Goal: Transaction & Acquisition: Obtain resource

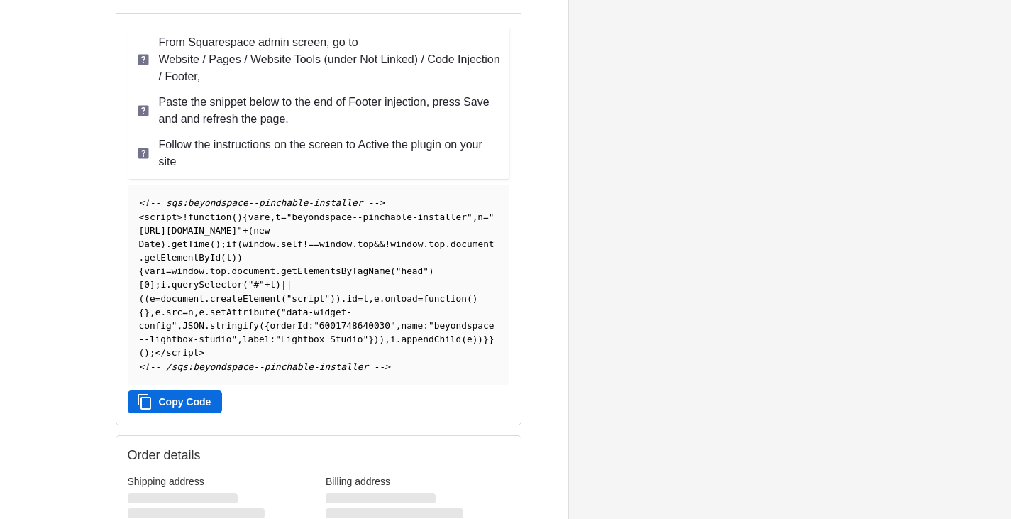
scroll to position [167, 0]
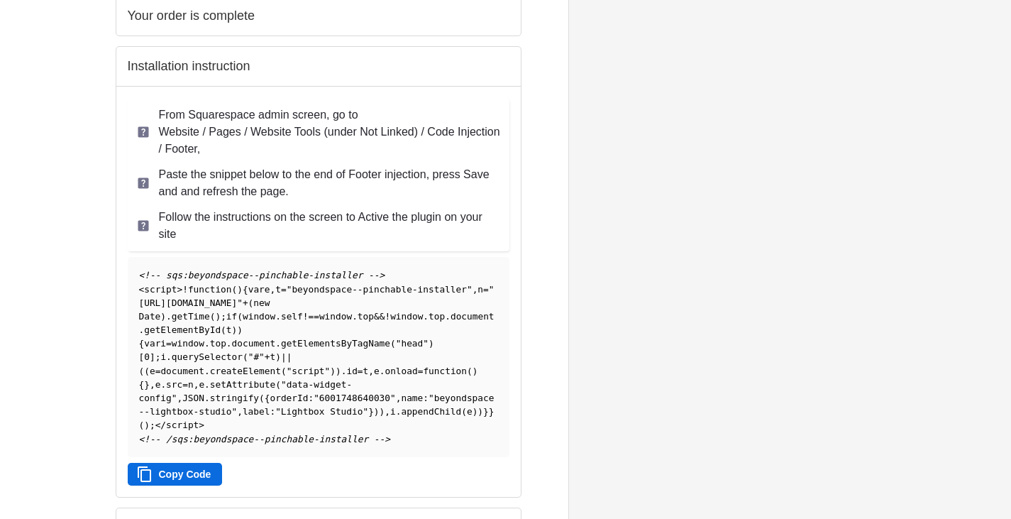
scroll to position [284, 0]
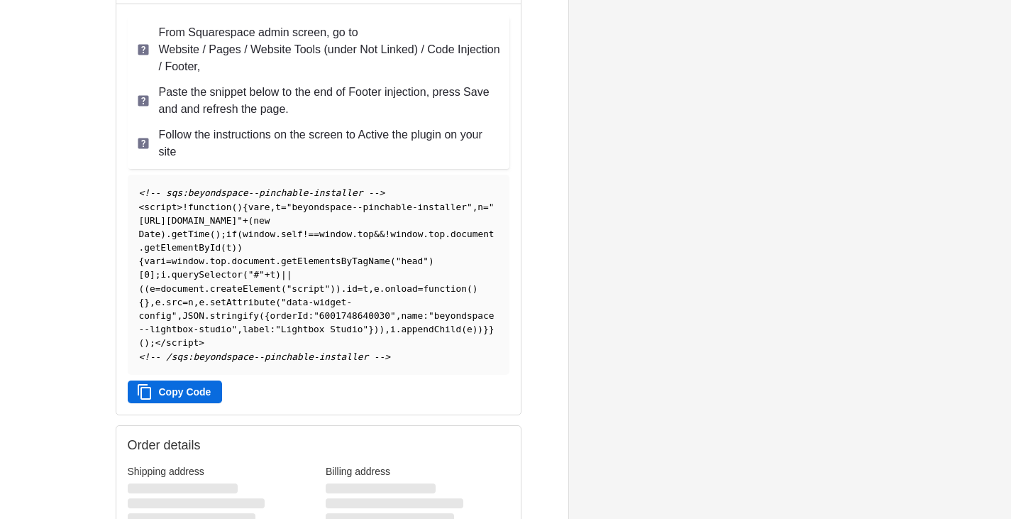
click at [965, 334] on div "Beyondspace Thank you for your purchase! Sign in to view all order details You …" at bounding box center [505, 200] width 1011 height 969
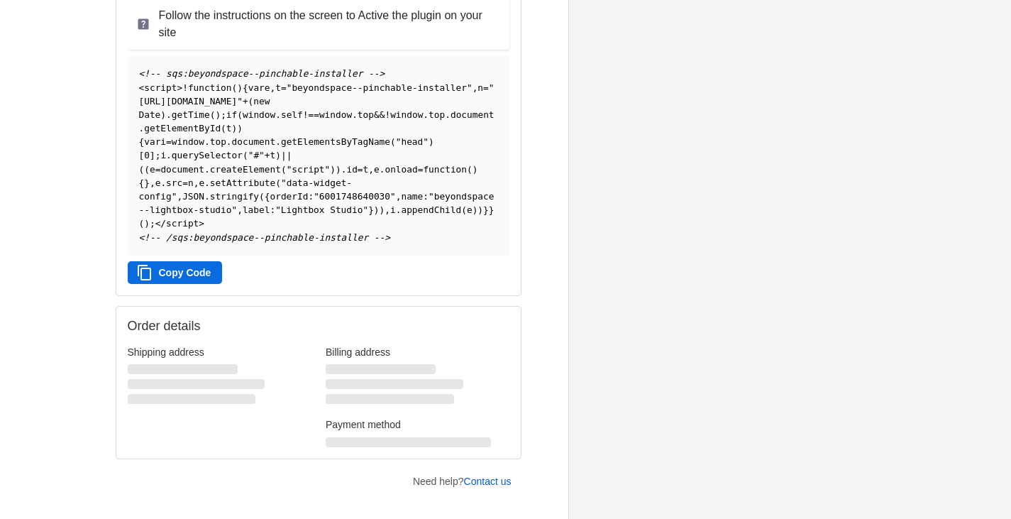
scroll to position [0, 0]
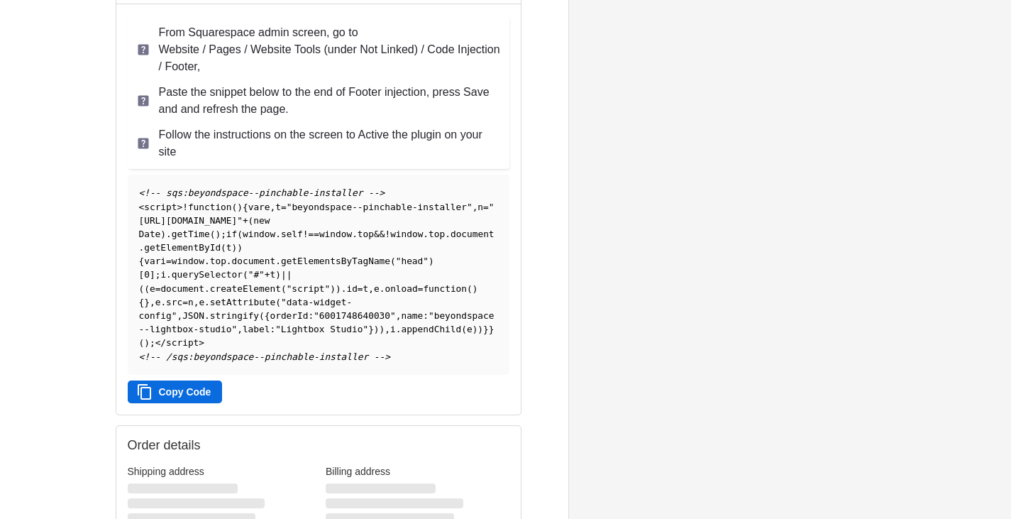
scroll to position [355, 0]
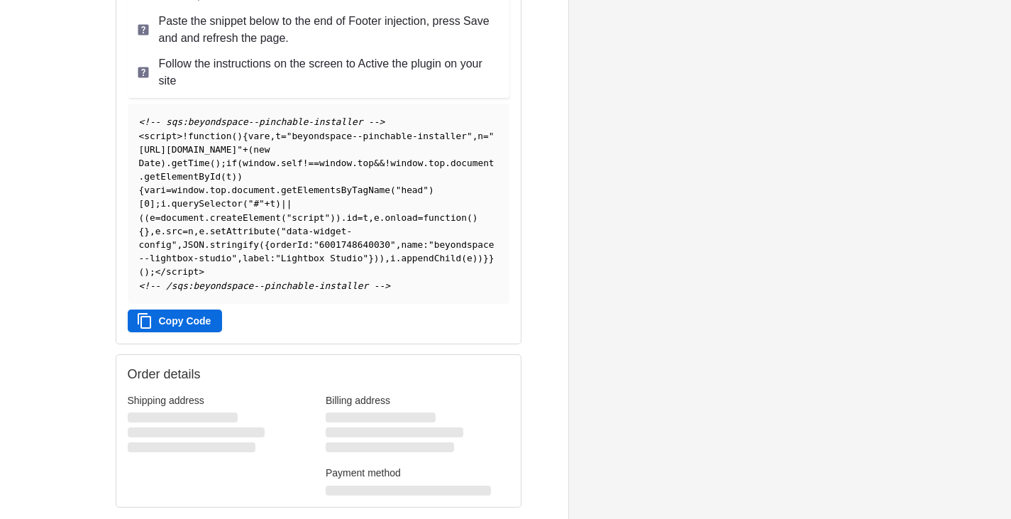
click at [206, 320] on button "Copy Code" at bounding box center [175, 320] width 95 height 23
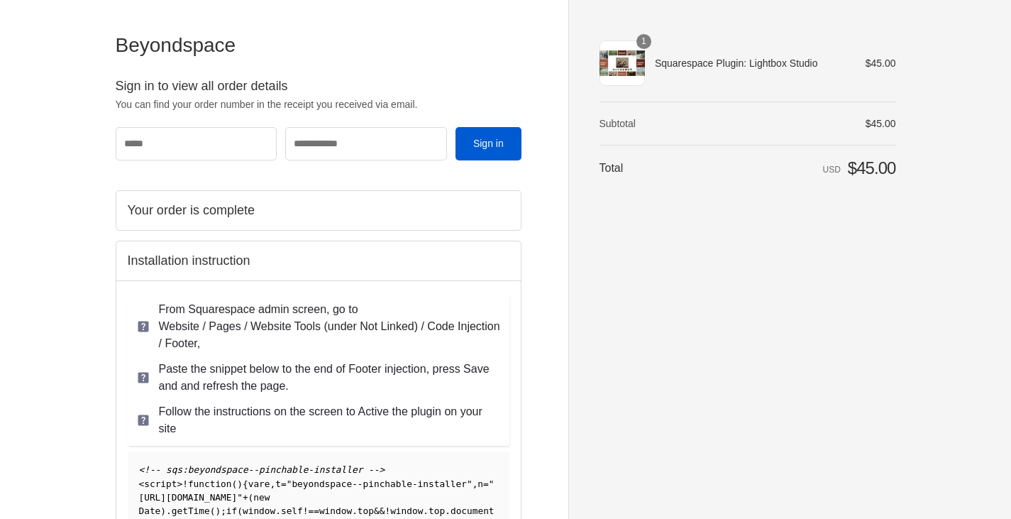
scroll to position [0, 0]
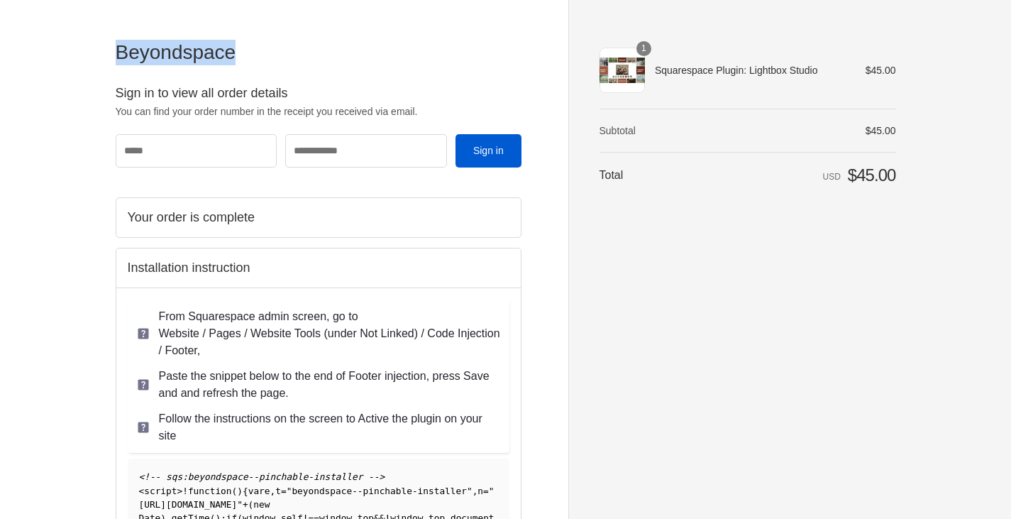
drag, startPoint x: 239, startPoint y: 52, endPoint x: 106, endPoint y: 59, distance: 132.8
click at [106, 59] on div "Beyondspace Thank you for your purchase! Sign in to view all order details You …" at bounding box center [506, 484] width 882 height 969
drag, startPoint x: 172, startPoint y: 59, endPoint x: 550, endPoint y: 251, distance: 424.2
click at [550, 251] on div "Beyondspace Thank you for your purchase! Sign in to view all order details You …" at bounding box center [342, 484] width 453 height 969
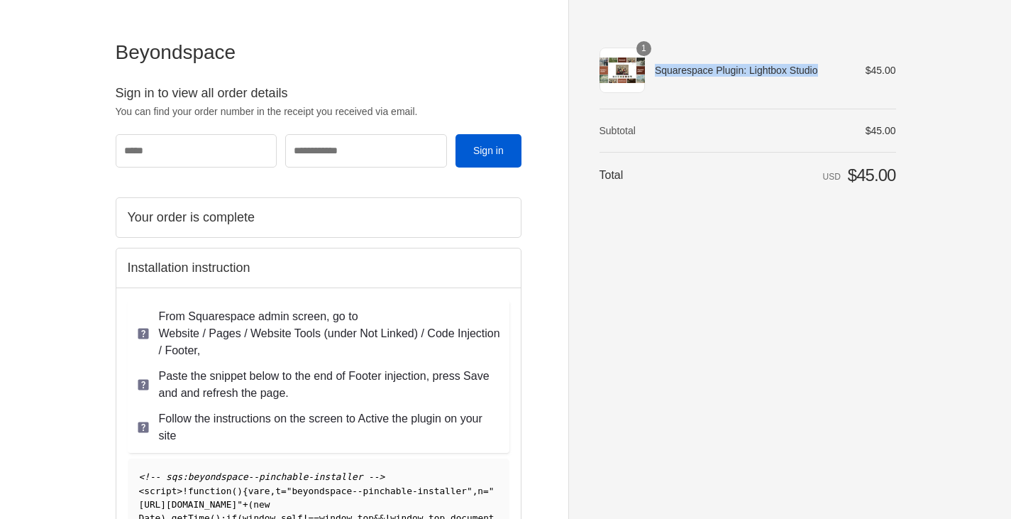
drag, startPoint x: 812, startPoint y: 72, endPoint x: 651, endPoint y: 74, distance: 160.3
click at [651, 74] on th "Squarespace Plugin: Lightbox Studio" at bounding box center [745, 70] width 201 height 45
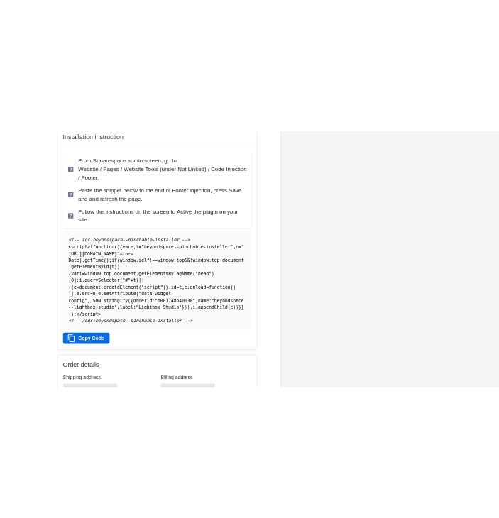
scroll to position [284, 0]
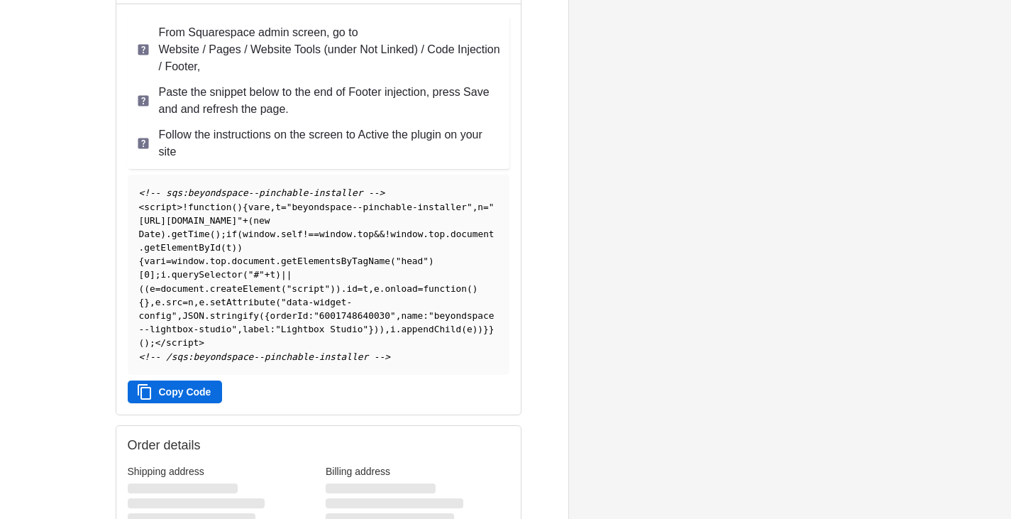
click at [159, 389] on button "Copy Code" at bounding box center [175, 391] width 95 height 23
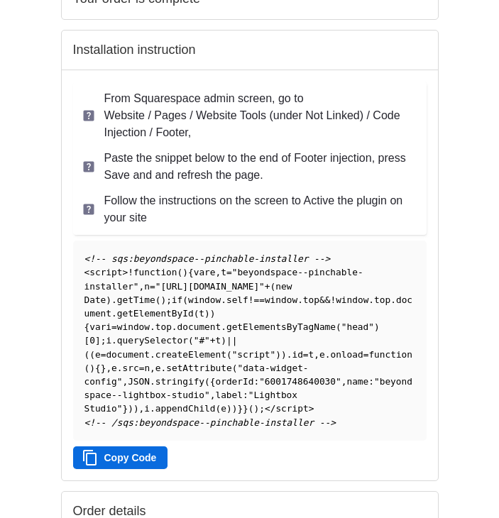
scroll to position [355, 0]
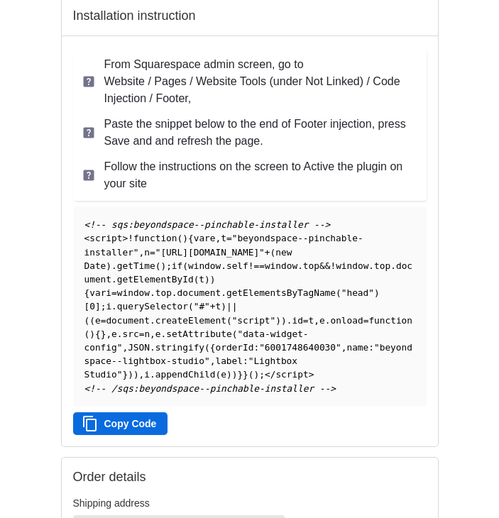
click at [114, 435] on button "Copy Code" at bounding box center [120, 423] width 95 height 23
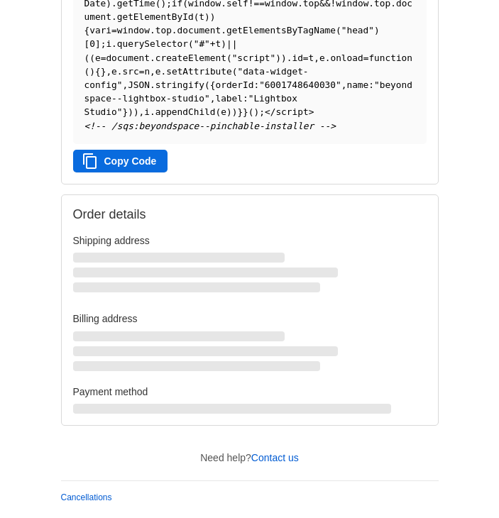
scroll to position [421, 0]
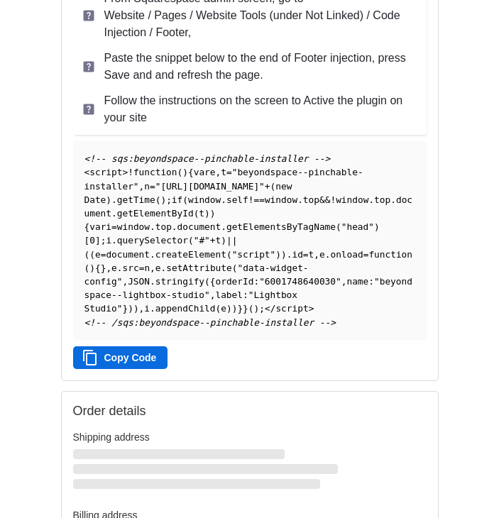
click at [145, 369] on button "Copy Code" at bounding box center [120, 357] width 95 height 23
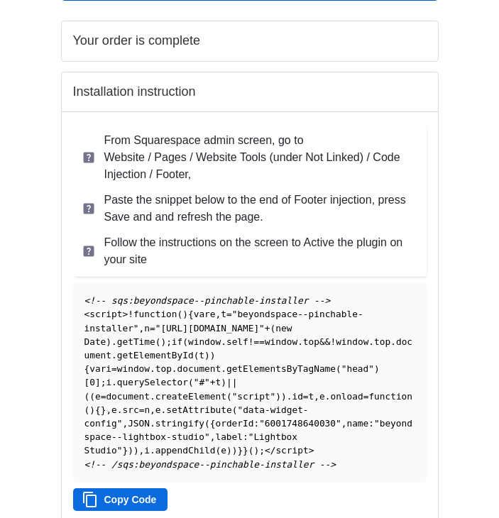
scroll to position [350, 0]
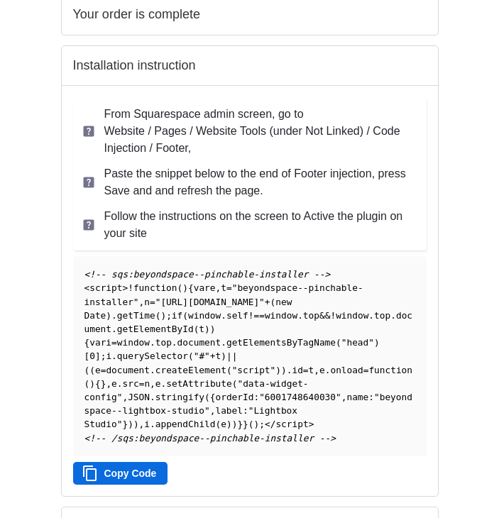
scroll to position [375, 0]
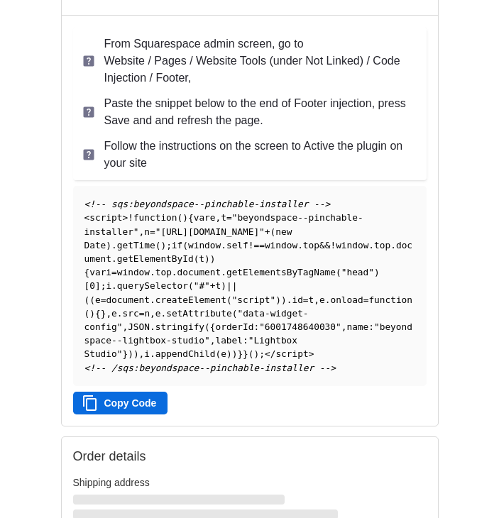
click at [116, 414] on button "Copy Code" at bounding box center [120, 403] width 95 height 23
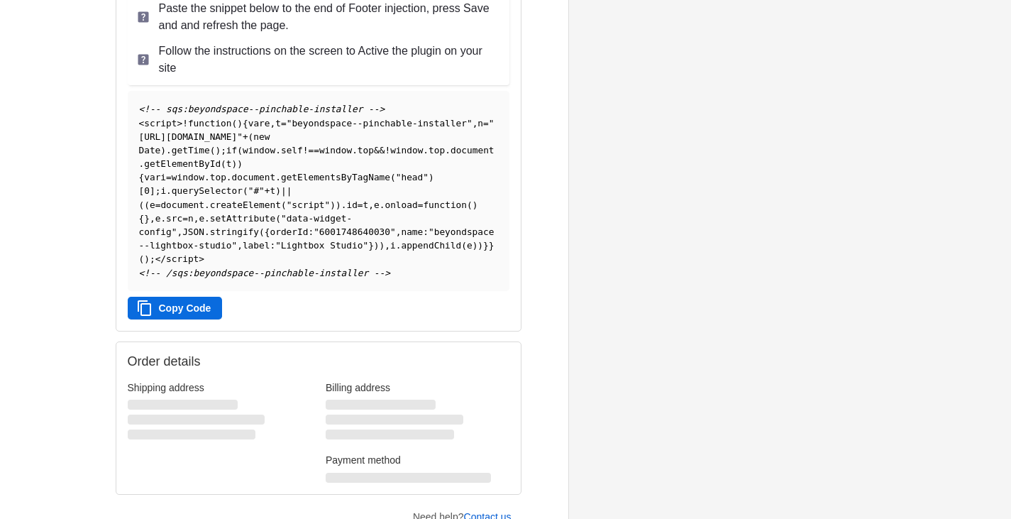
scroll to position [426, 0]
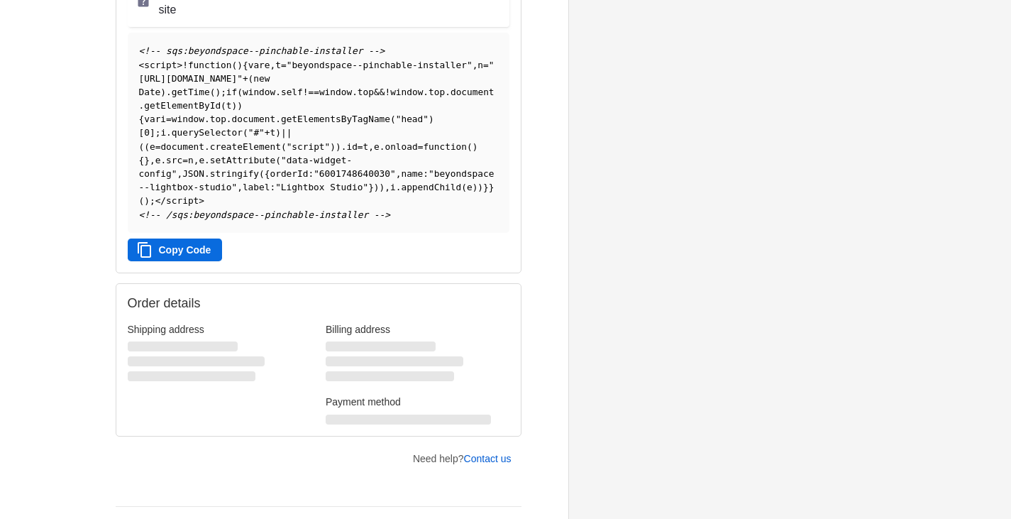
click at [446, 255] on div "<!-- sqs:beyondspace--pinchable-installer --> < script > ! function ( ) { var e…" at bounding box center [319, 143] width 382 height 233
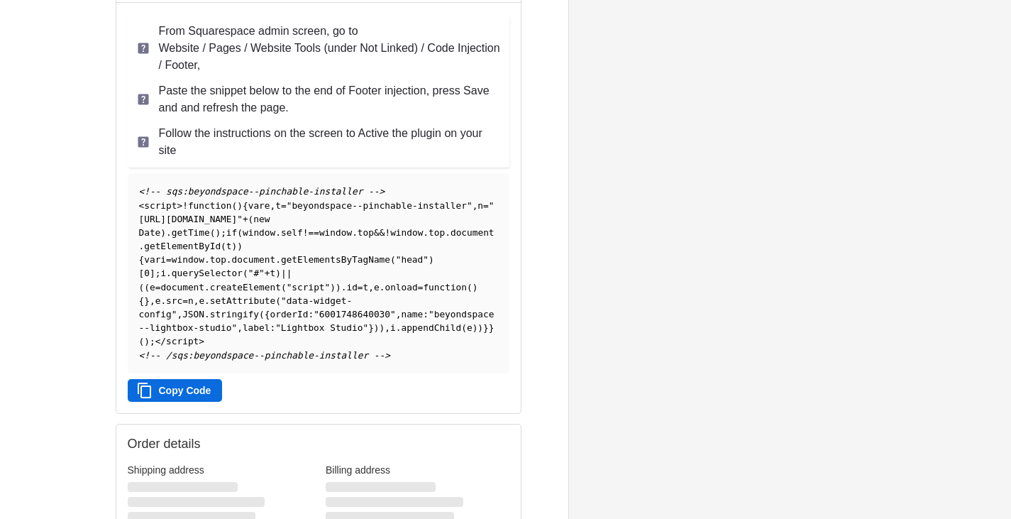
scroll to position [450, 0]
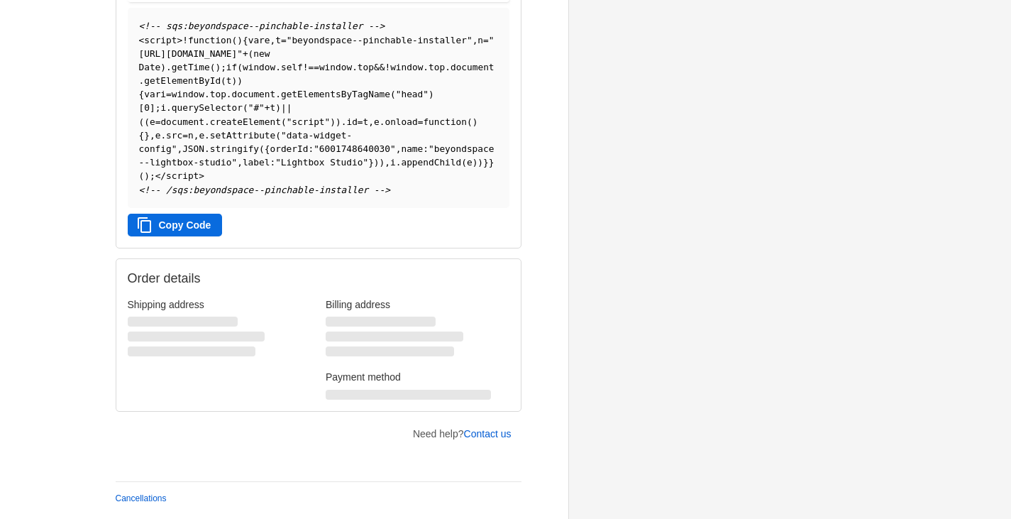
click at [201, 231] on button "Copy Code" at bounding box center [175, 225] width 95 height 23
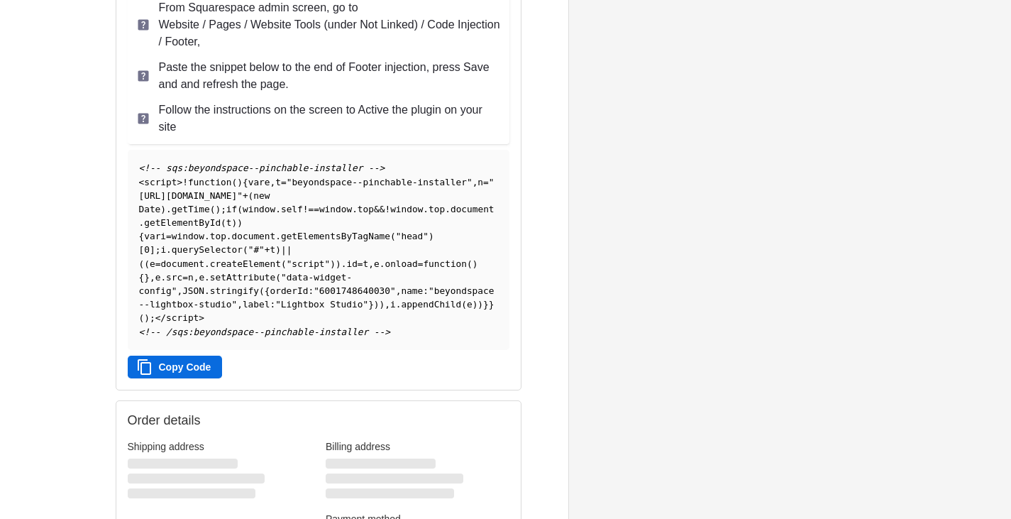
scroll to position [238, 0]
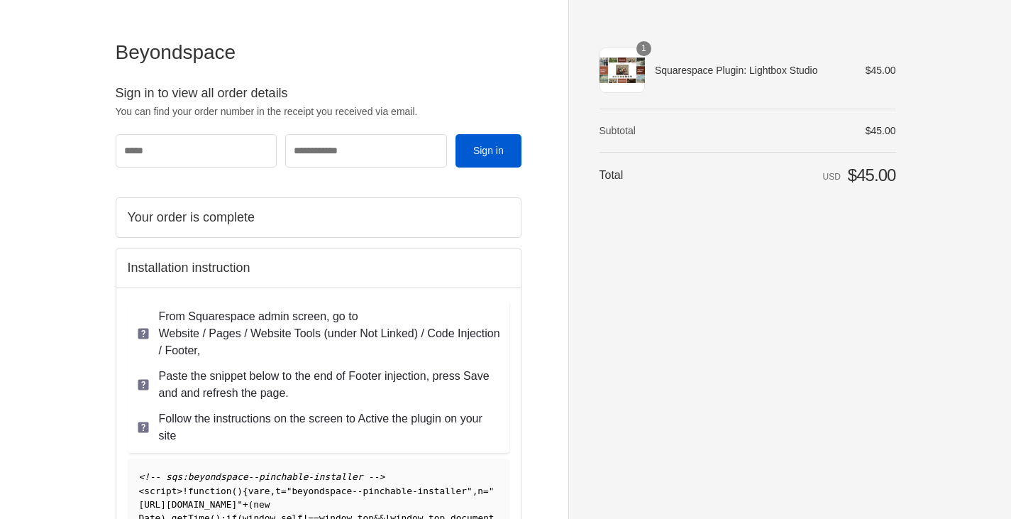
click at [633, 368] on div "Shopping cart Product image Description Quantity Price 1 Squarespace Plugin: Li…" at bounding box center [747, 259] width 297 height 439
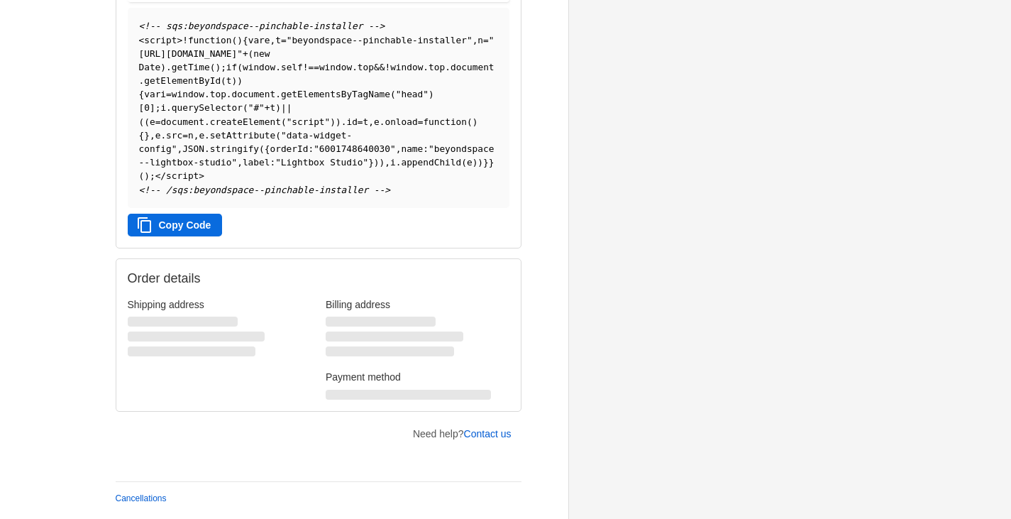
scroll to position [238, 0]
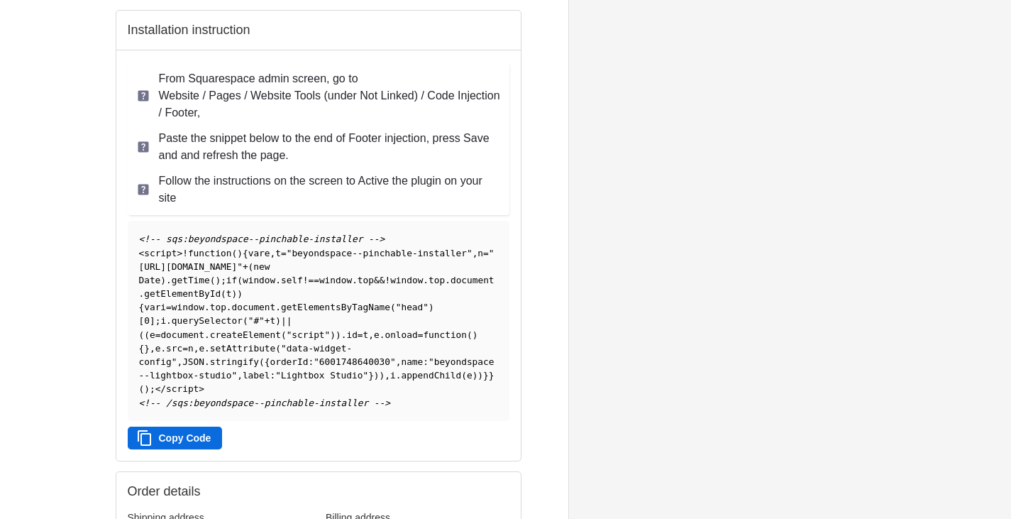
drag, startPoint x: 174, startPoint y: 432, endPoint x: 631, endPoint y: 67, distance: 584.5
click at [175, 432] on button "Copy Code" at bounding box center [175, 437] width 95 height 23
